Goal: Task Accomplishment & Management: Manage account settings

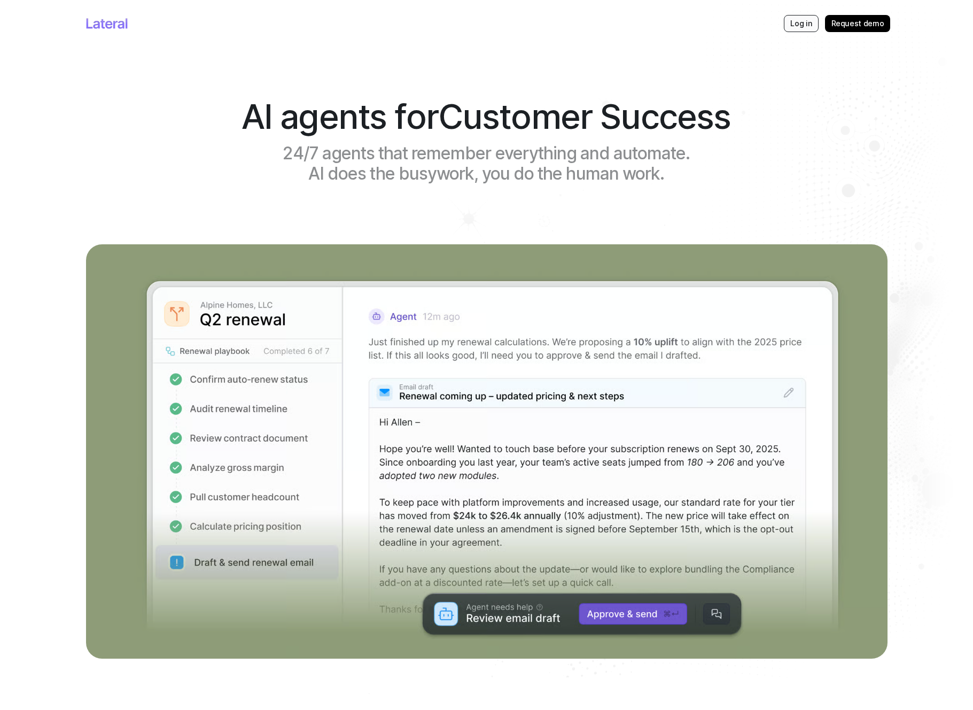
click at [801, 18] on p "Log in" at bounding box center [801, 23] width 21 height 11
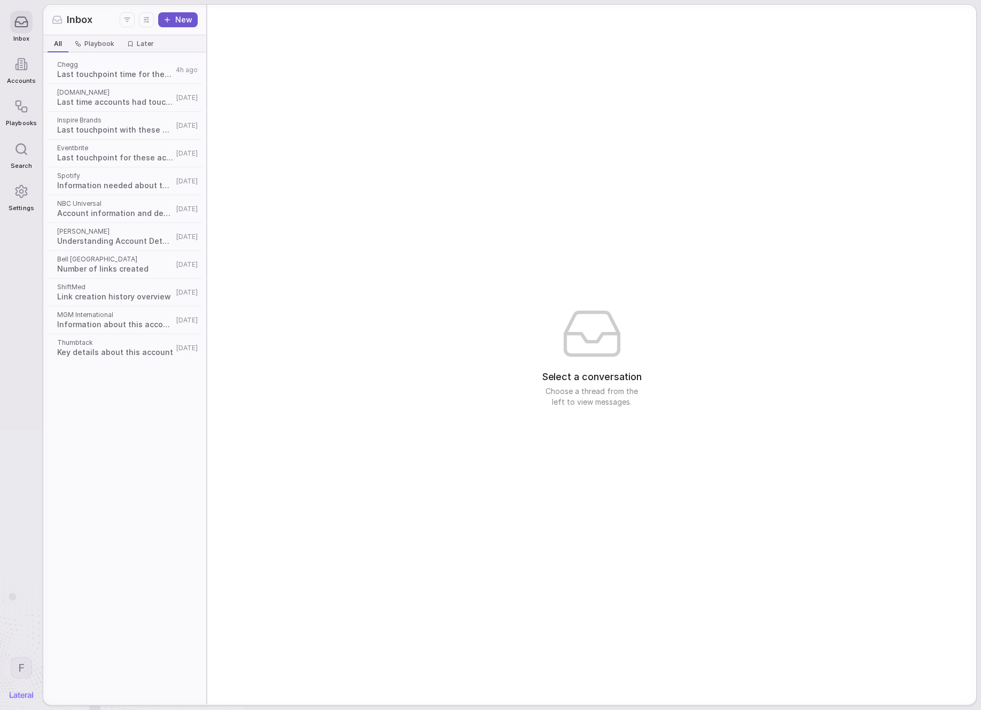
click at [14, 198] on icon at bounding box center [21, 191] width 14 height 14
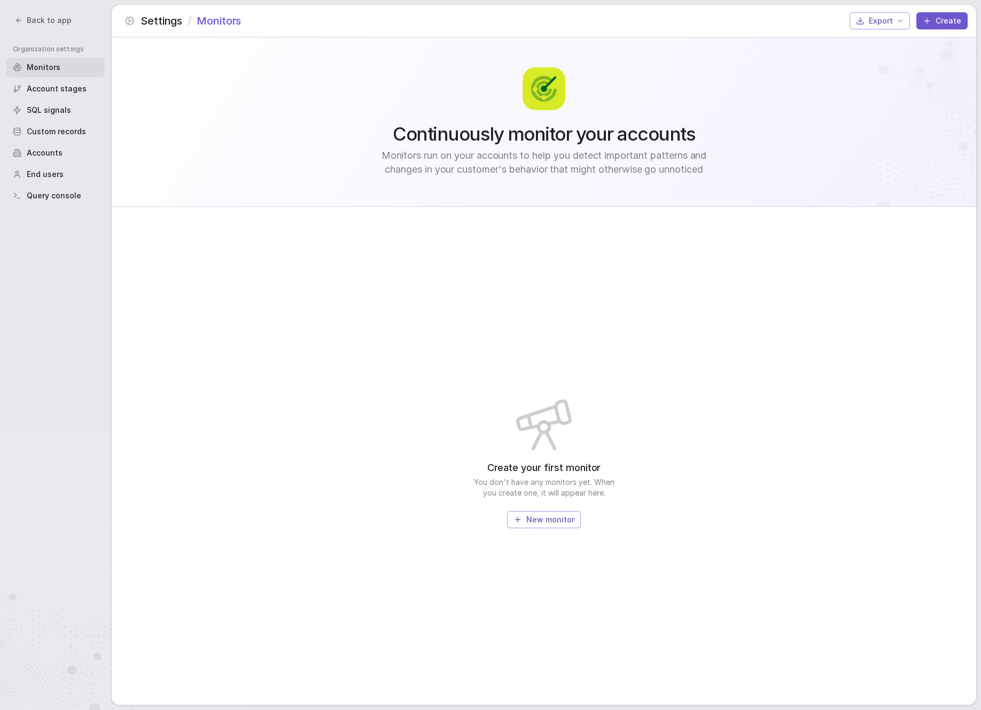
click at [33, 24] on span "Back to app" at bounding box center [49, 20] width 45 height 11
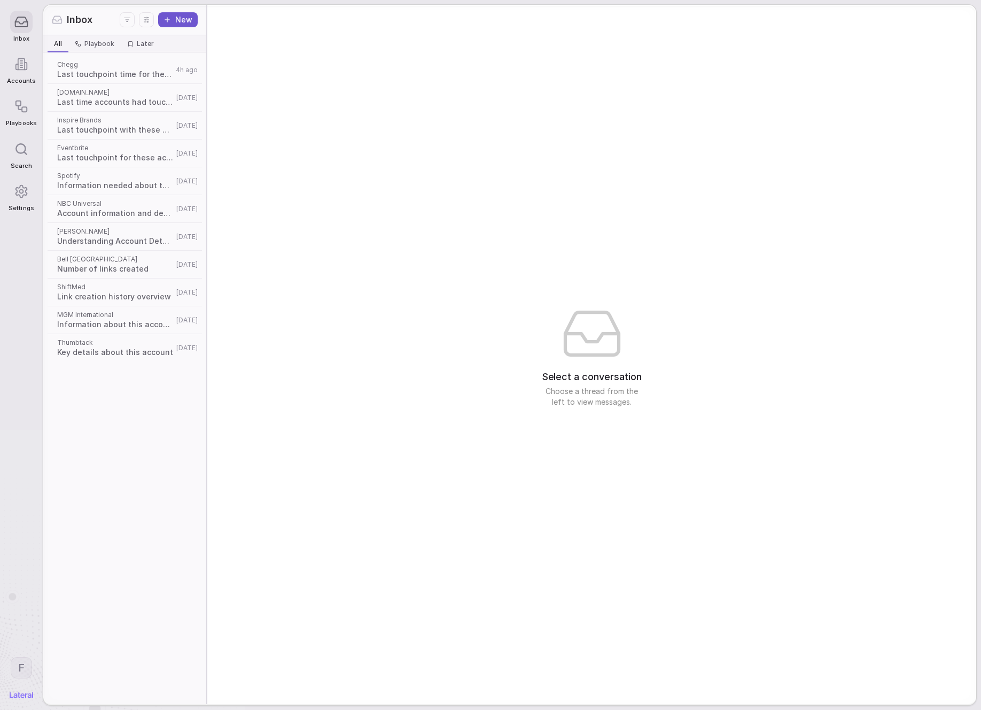
click at [26, 670] on html "Inbox Accounts Playbooks Search Settings F Inbox New All All Playbook Playbook …" at bounding box center [490, 355] width 981 height 710
drag, startPoint x: 45, startPoint y: 638, endPoint x: 79, endPoint y: 601, distance: 50.3
click at [45, 638] on div "Log out" at bounding box center [62, 639] width 105 height 17
